Goal: Task Accomplishment & Management: Manage account settings

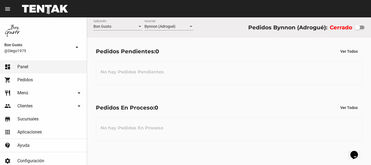
click at [353, 26] on div at bounding box center [360, 28] width 10 height 4
click at [353, 29] on input "checkbox" at bounding box center [357, 29] width 0 height 0
checkbox input "true"
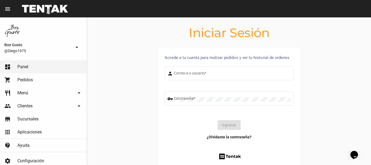
type input "diego1975"
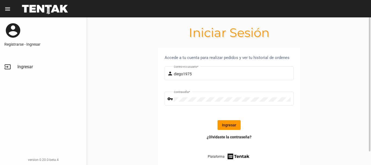
click at [231, 121] on button "Ingresar" at bounding box center [228, 125] width 23 height 10
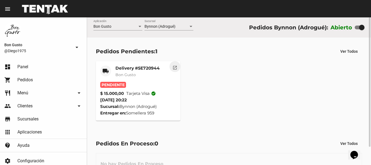
click at [172, 64] on mat-icon "open_in_new" at bounding box center [174, 66] width 5 height 5
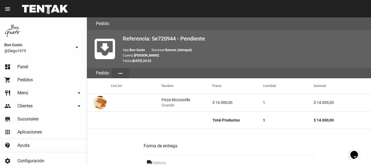
scroll to position [264, 0]
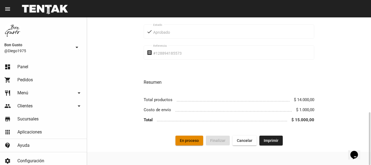
click at [187, 142] on span "En proceso" at bounding box center [189, 140] width 19 height 4
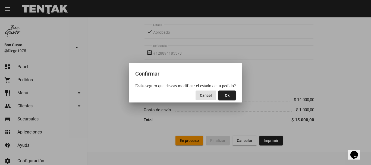
click at [225, 94] on span "Ok" at bounding box center [227, 95] width 5 height 4
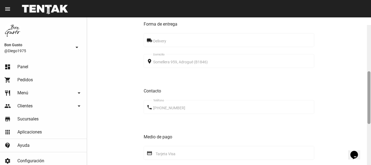
scroll to position [131, 0]
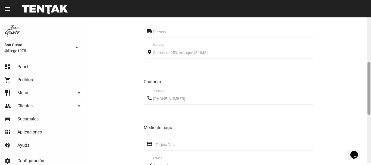
drag, startPoint x: 368, startPoint y: 45, endPoint x: 371, endPoint y: 80, distance: 35.1
click at [353, 80] on div at bounding box center [369, 89] width 4 height 147
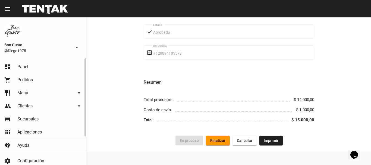
click at [44, 73] on link "dashboard Panel" at bounding box center [43, 66] width 87 height 13
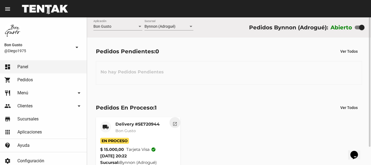
click at [178, 124] on button "open_in_new" at bounding box center [174, 122] width 11 height 11
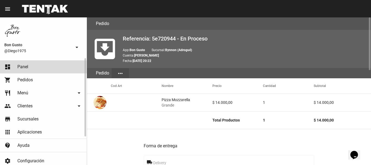
click at [41, 66] on link "dashboard Panel" at bounding box center [43, 66] width 87 height 13
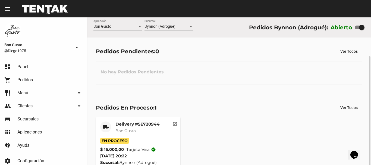
scroll to position [21, 0]
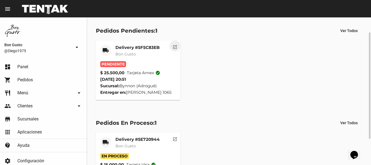
click at [176, 44] on mat-icon "open_in_new" at bounding box center [174, 46] width 5 height 5
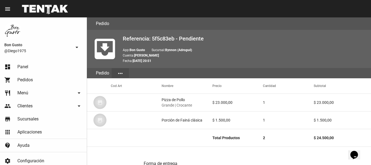
scroll to position [281, 0]
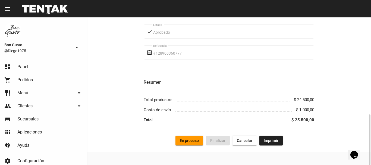
click at [197, 139] on span "En proceso" at bounding box center [189, 140] width 19 height 4
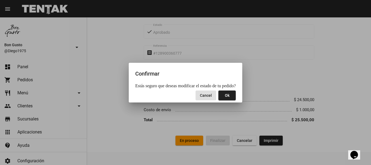
click at [226, 95] on span "Ok" at bounding box center [227, 95] width 5 height 4
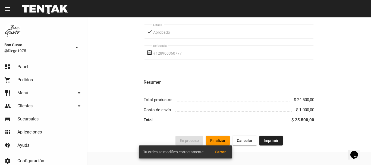
scroll to position [0, 0]
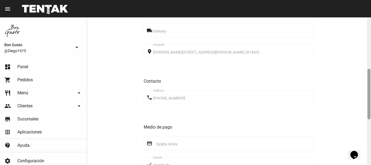
drag, startPoint x: 368, startPoint y: 44, endPoint x: 361, endPoint y: 94, distance: 50.4
click at [353, 94] on div "Pedido move_to_inbox Referencia: 5f5c83eb - En Proceso App: Bon Gusto Sucursal:…" at bounding box center [229, 90] width 284 height 147
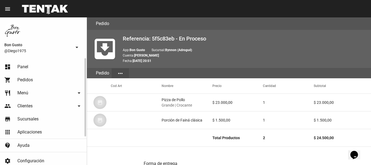
click at [44, 69] on link "dashboard Panel" at bounding box center [43, 66] width 87 height 13
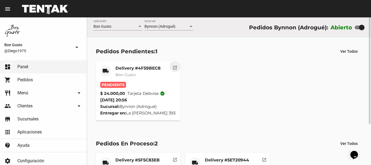
click at [172, 69] on mat-icon "open_in_new" at bounding box center [174, 66] width 5 height 5
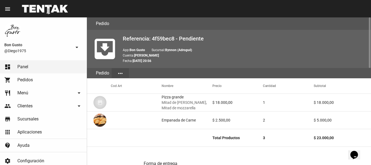
scroll to position [281, 0]
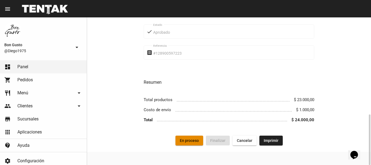
click at [195, 137] on button "En proceso" at bounding box center [189, 140] width 28 height 10
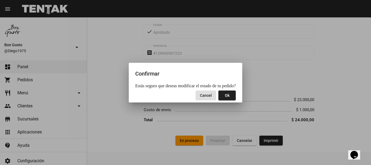
click at [225, 94] on span "Ok" at bounding box center [227, 95] width 5 height 4
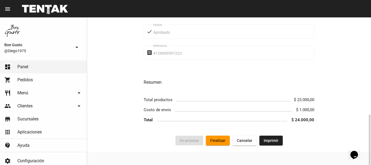
scroll to position [0, 0]
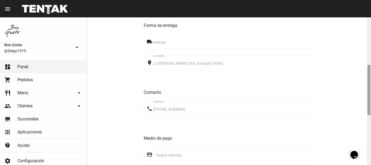
drag, startPoint x: 369, startPoint y: 45, endPoint x: 370, endPoint y: 85, distance: 39.7
click at [353, 85] on div at bounding box center [369, 90] width 4 height 147
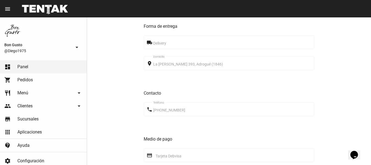
scroll to position [281, 0]
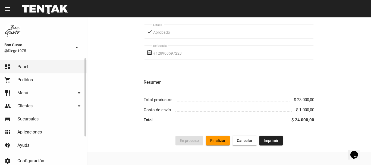
click at [28, 67] on link "dashboard Panel" at bounding box center [43, 66] width 87 height 13
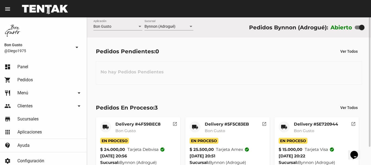
scroll to position [21, 0]
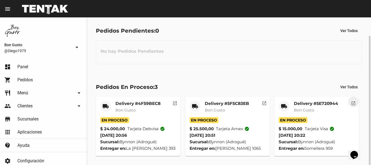
click at [353, 103] on mat-icon "open_in_new" at bounding box center [353, 102] width 5 height 5
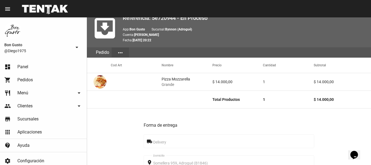
scroll to position [264, 0]
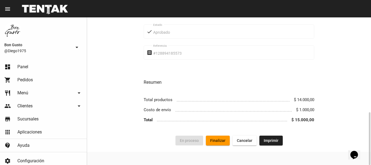
click at [219, 137] on button "Finalizar" at bounding box center [218, 140] width 24 height 10
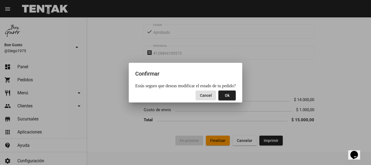
click at [221, 95] on button "Ok" at bounding box center [226, 95] width 17 height 10
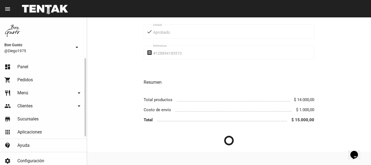
click at [38, 65] on link "dashboard Panel" at bounding box center [43, 66] width 87 height 13
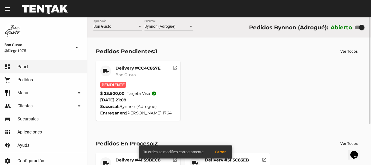
click at [176, 67] on mat-icon "open_in_new" at bounding box center [174, 66] width 5 height 5
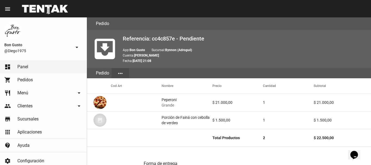
scroll to position [281, 0]
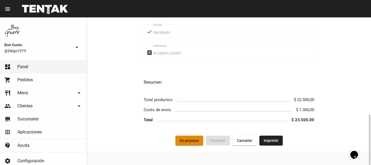
click at [191, 141] on span "En proceso" at bounding box center [189, 140] width 19 height 4
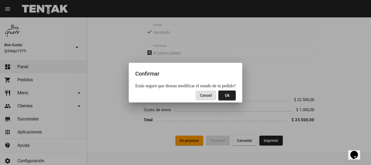
drag, startPoint x: 223, startPoint y: 93, endPoint x: 220, endPoint y: 96, distance: 4.0
click at [225, 94] on span "Ok" at bounding box center [227, 95] width 5 height 4
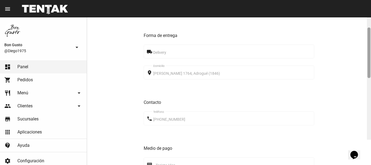
scroll to position [147, 0]
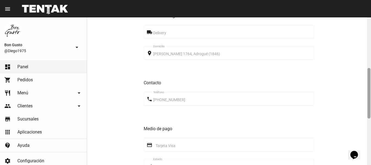
drag, startPoint x: 369, startPoint y: 27, endPoint x: 371, endPoint y: 78, distance: 50.8
click at [353, 78] on div at bounding box center [369, 90] width 4 height 147
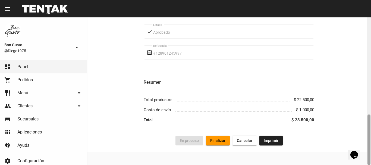
drag, startPoint x: 370, startPoint y: 103, endPoint x: 370, endPoint y: 131, distance: 28.0
click at [353, 133] on div at bounding box center [369, 90] width 4 height 147
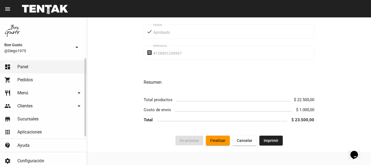
click at [50, 64] on link "dashboard Panel" at bounding box center [43, 66] width 87 height 13
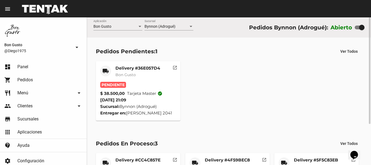
click at [173, 66] on mat-icon "open_in_new" at bounding box center [174, 66] width 5 height 5
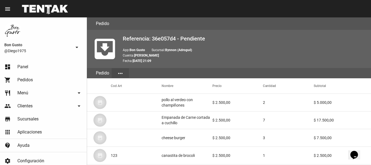
scroll to position [334, 0]
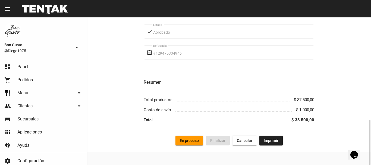
click at [187, 142] on span "En proceso" at bounding box center [189, 140] width 19 height 4
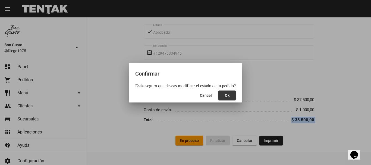
drag, startPoint x: 227, startPoint y: 95, endPoint x: 231, endPoint y: 91, distance: 5.0
click at [230, 95] on button "Ok" at bounding box center [226, 95] width 17 height 10
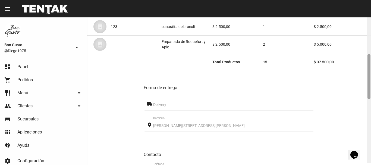
scroll to position [129, 0]
drag, startPoint x: 370, startPoint y: 50, endPoint x: 371, endPoint y: 90, distance: 39.6
click at [353, 90] on div at bounding box center [369, 90] width 4 height 147
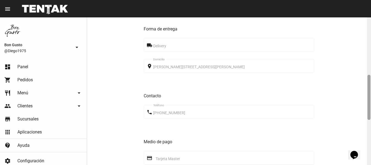
scroll to position [183, 0]
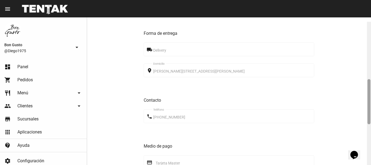
drag, startPoint x: 369, startPoint y: 109, endPoint x: 369, endPoint y: 81, distance: 28.8
click at [353, 81] on div at bounding box center [368, 101] width 3 height 45
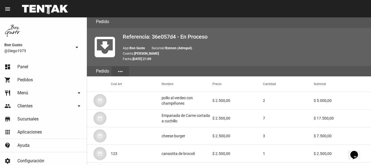
scroll to position [334, 0]
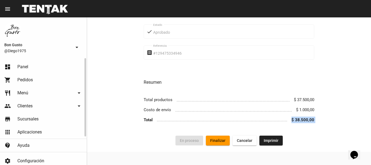
click at [39, 63] on link "dashboard Panel" at bounding box center [43, 66] width 87 height 13
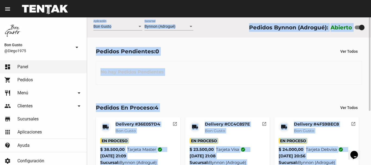
scroll to position [85, 0]
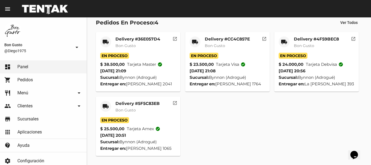
drag, startPoint x: 227, startPoint y: 105, endPoint x: 168, endPoint y: 16, distance: 106.4
click at [226, 105] on div "local_shipping Delivery #36E057D4 Bon Gusto En Proceso $ 38.500,00 Tarjeta mast…" at bounding box center [228, 94] width 271 height 128
click at [173, 103] on mat-icon "open_in_new" at bounding box center [174, 102] width 5 height 5
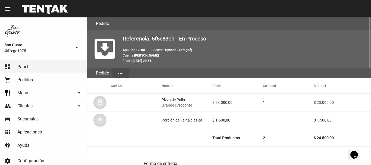
scroll to position [281, 0]
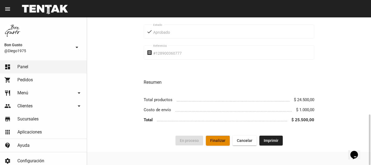
click at [224, 137] on button "Finalizar" at bounding box center [218, 140] width 24 height 10
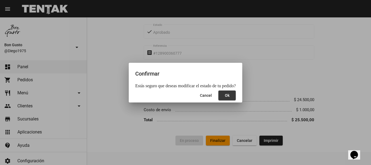
click at [225, 97] on span "Ok" at bounding box center [227, 95] width 5 height 4
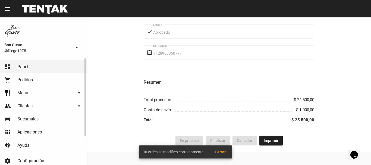
click at [66, 69] on link "dashboard Panel" at bounding box center [43, 66] width 87 height 13
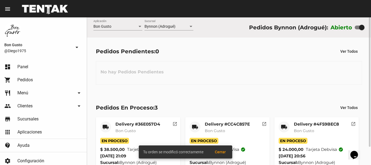
scroll to position [21, 0]
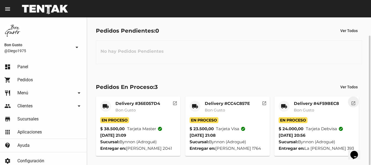
click at [351, 103] on mat-icon "open_in_new" at bounding box center [353, 102] width 5 height 5
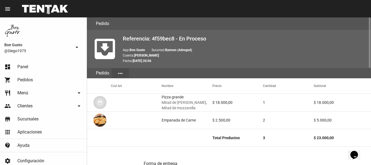
scroll to position [281, 0]
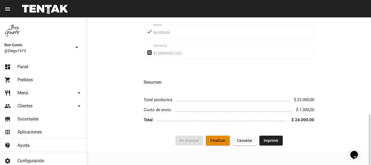
click at [215, 138] on button "Finalizar" at bounding box center [218, 140] width 24 height 10
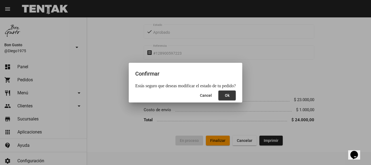
click at [226, 93] on span "Ok" at bounding box center [227, 95] width 5 height 4
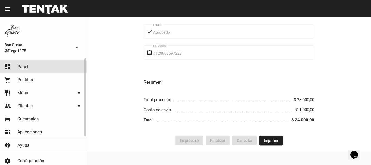
click at [33, 66] on link "dashboard Panel" at bounding box center [43, 66] width 87 height 13
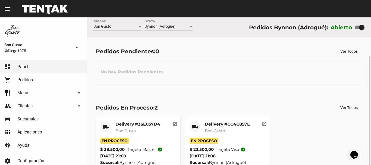
scroll to position [21, 0]
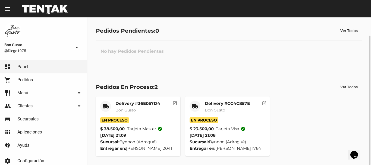
click at [175, 104] on mat-icon "open_in_new" at bounding box center [174, 102] width 5 height 5
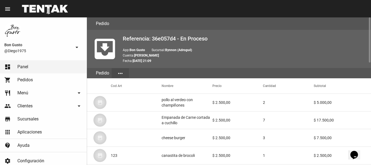
scroll to position [334, 0]
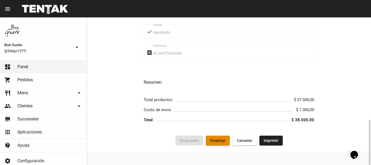
click at [218, 141] on span "Finalizar" at bounding box center [217, 140] width 15 height 4
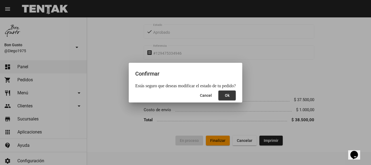
click at [226, 98] on button "Ok" at bounding box center [226, 95] width 17 height 10
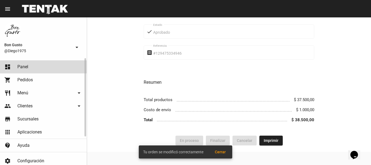
click at [68, 70] on link "dashboard Panel" at bounding box center [43, 66] width 87 height 13
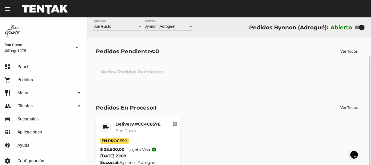
scroll to position [21, 0]
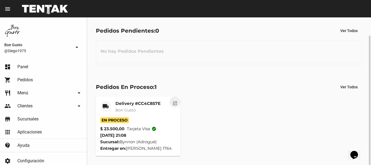
click at [175, 101] on mat-icon "open_in_new" at bounding box center [174, 102] width 5 height 5
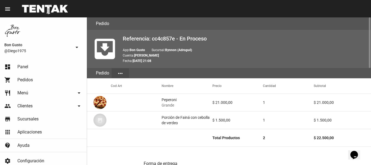
scroll to position [281, 0]
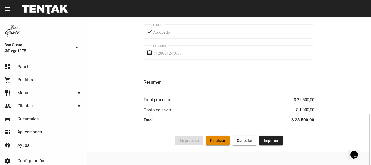
click at [216, 143] on button "Finalizar" at bounding box center [218, 140] width 24 height 10
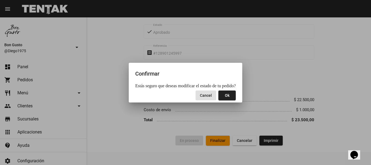
click at [226, 96] on span "Ok" at bounding box center [227, 95] width 5 height 4
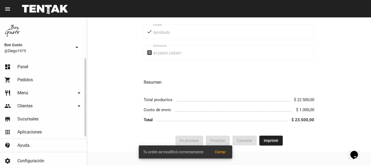
click at [49, 71] on link "dashboard Panel" at bounding box center [43, 66] width 87 height 13
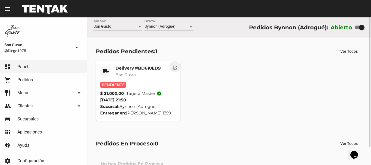
click at [173, 66] on mat-icon "open_in_new" at bounding box center [174, 66] width 5 height 5
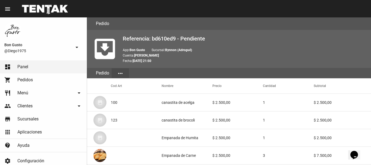
scroll to position [334, 0]
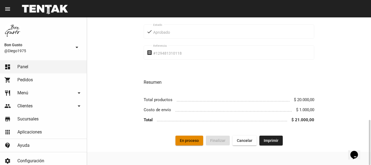
click at [186, 140] on span "En proceso" at bounding box center [189, 140] width 19 height 4
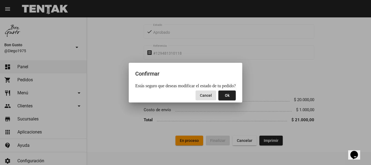
click at [225, 95] on span "Ok" at bounding box center [227, 95] width 5 height 4
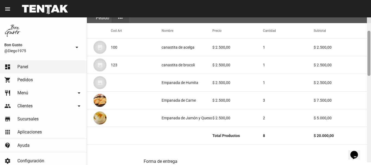
scroll to position [59, 0]
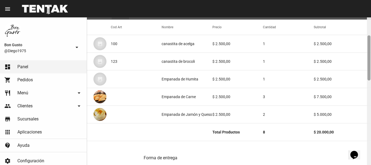
drag, startPoint x: 369, startPoint y: 28, endPoint x: 371, endPoint y: 46, distance: 18.0
click at [353, 46] on div at bounding box center [369, 90] width 4 height 147
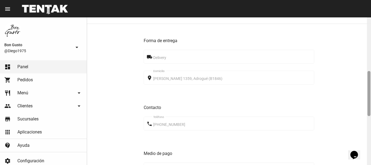
scroll to position [177, 0]
drag, startPoint x: 368, startPoint y: 43, endPoint x: 369, endPoint y: 79, distance: 36.1
click at [353, 79] on div at bounding box center [368, 93] width 3 height 45
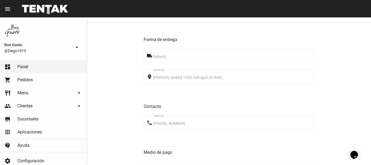
scroll to position [324, 0]
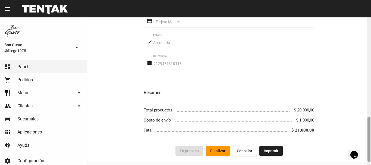
drag, startPoint x: 371, startPoint y: 86, endPoint x: 368, endPoint y: 105, distance: 20.0
click at [353, 105] on div at bounding box center [369, 90] width 4 height 147
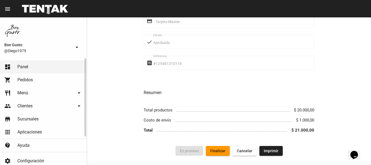
click at [33, 68] on link "dashboard Panel" at bounding box center [43, 66] width 87 height 13
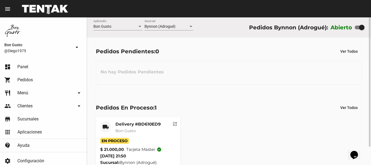
scroll to position [21, 0]
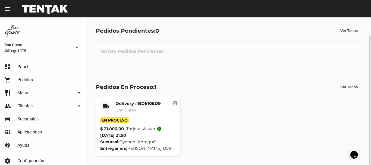
click at [175, 105] on mat-icon "open_in_new" at bounding box center [174, 102] width 5 height 5
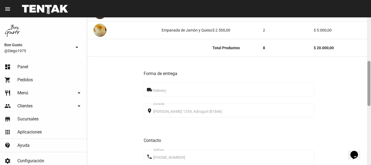
scroll to position [145, 0]
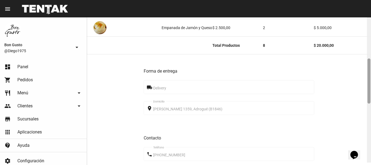
drag, startPoint x: 371, startPoint y: 64, endPoint x: 371, endPoint y: 90, distance: 26.1
click at [353, 90] on div at bounding box center [369, 88] width 4 height 147
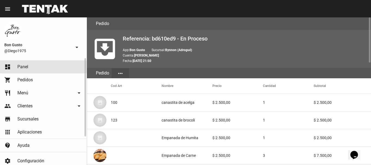
click at [62, 64] on link "dashboard Panel" at bounding box center [43, 66] width 87 height 13
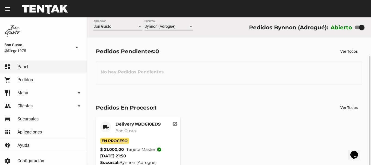
scroll to position [21, 0]
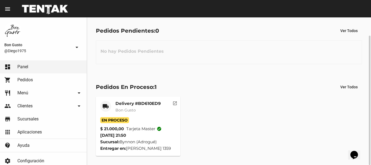
click at [176, 103] on mat-icon "open_in_new" at bounding box center [174, 102] width 5 height 5
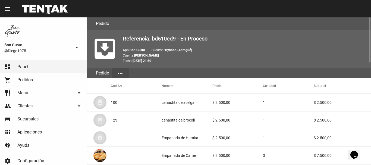
scroll to position [334, 0]
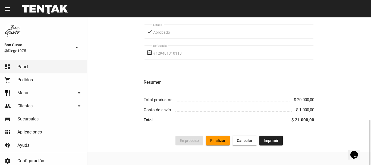
click at [222, 142] on span "Finalizar" at bounding box center [217, 140] width 15 height 4
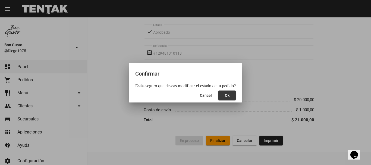
click at [222, 99] on button "Ok" at bounding box center [226, 95] width 17 height 10
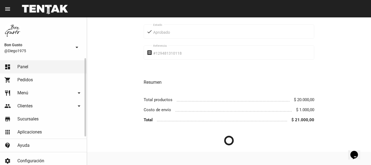
click at [54, 68] on link "dashboard Panel" at bounding box center [43, 66] width 87 height 13
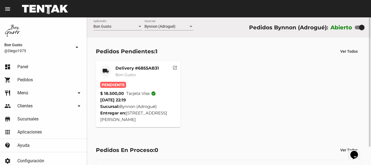
click at [174, 71] on button "open_in_new" at bounding box center [174, 66] width 11 height 11
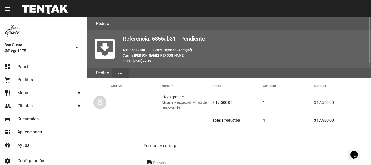
scroll to position [327, 0]
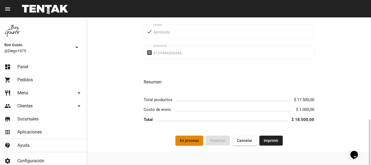
click at [189, 143] on button "En proceso" at bounding box center [189, 140] width 28 height 10
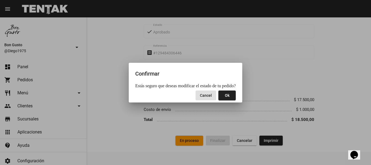
click at [229, 94] on button "Ok" at bounding box center [226, 95] width 17 height 10
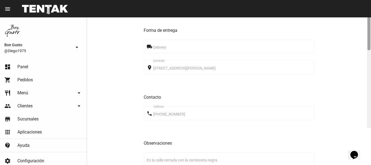
scroll to position [138, 0]
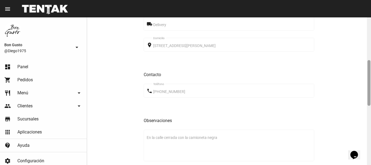
drag, startPoint x: 369, startPoint y: 42, endPoint x: 358, endPoint y: 85, distance: 44.2
click at [353, 85] on div "Pedido move_to_inbox Referencia: 6855ab31 - En Proceso App: Bon Gusto Sucursal:…" at bounding box center [229, 90] width 284 height 147
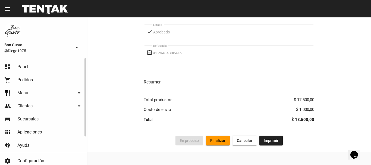
click at [28, 67] on span "Panel" at bounding box center [22, 66] width 11 height 5
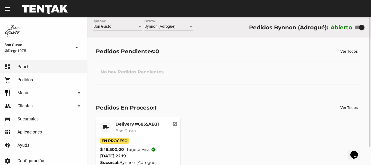
scroll to position [21, 0]
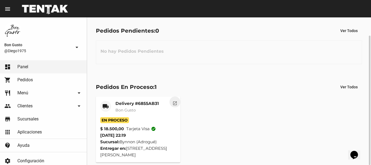
click at [176, 102] on mat-icon "open_in_new" at bounding box center [174, 102] width 5 height 5
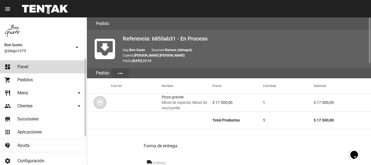
click at [50, 69] on link "dashboard Panel" at bounding box center [43, 66] width 87 height 13
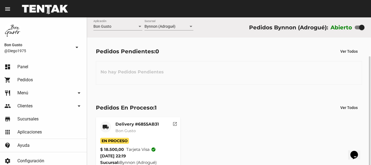
scroll to position [21, 0]
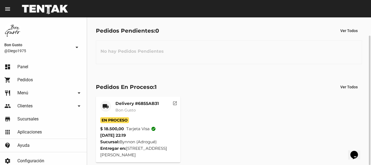
click at [173, 105] on mat-icon "open_in_new" at bounding box center [174, 102] width 5 height 5
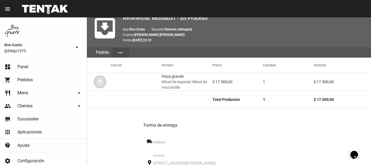
scroll to position [327, 0]
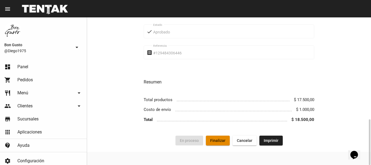
click at [215, 137] on button "Finalizar" at bounding box center [218, 140] width 24 height 10
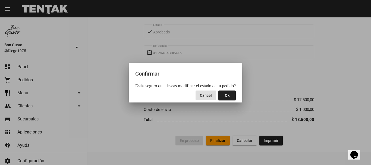
click at [225, 95] on span "Ok" at bounding box center [227, 95] width 5 height 4
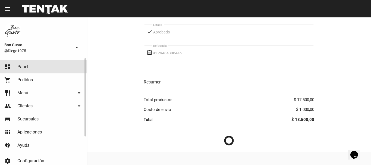
click at [58, 69] on link "dashboard Panel" at bounding box center [43, 66] width 87 height 13
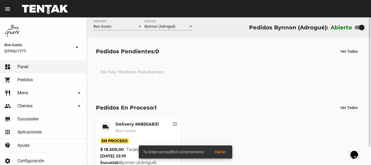
click at [353, 27] on div at bounding box center [361, 27] width 5 height 5
click at [353, 29] on input "checkbox" at bounding box center [357, 29] width 0 height 0
checkbox input "false"
